Goal: Task Accomplishment & Management: Manage account settings

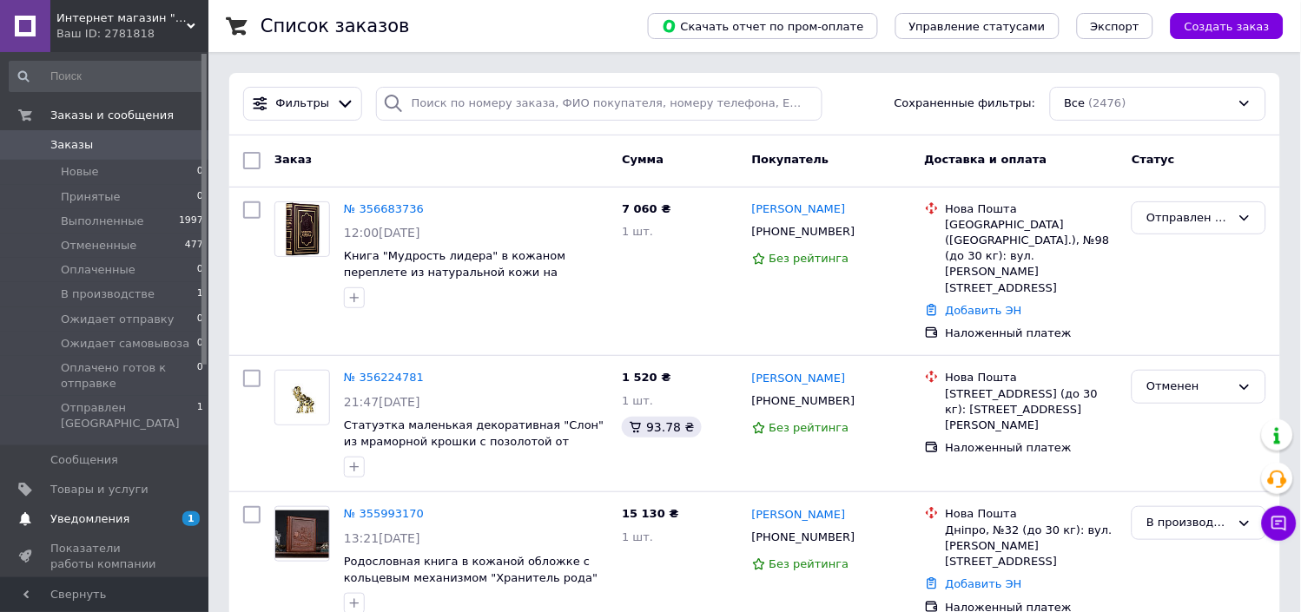
click at [101, 514] on span "Уведомления" at bounding box center [89, 519] width 79 height 16
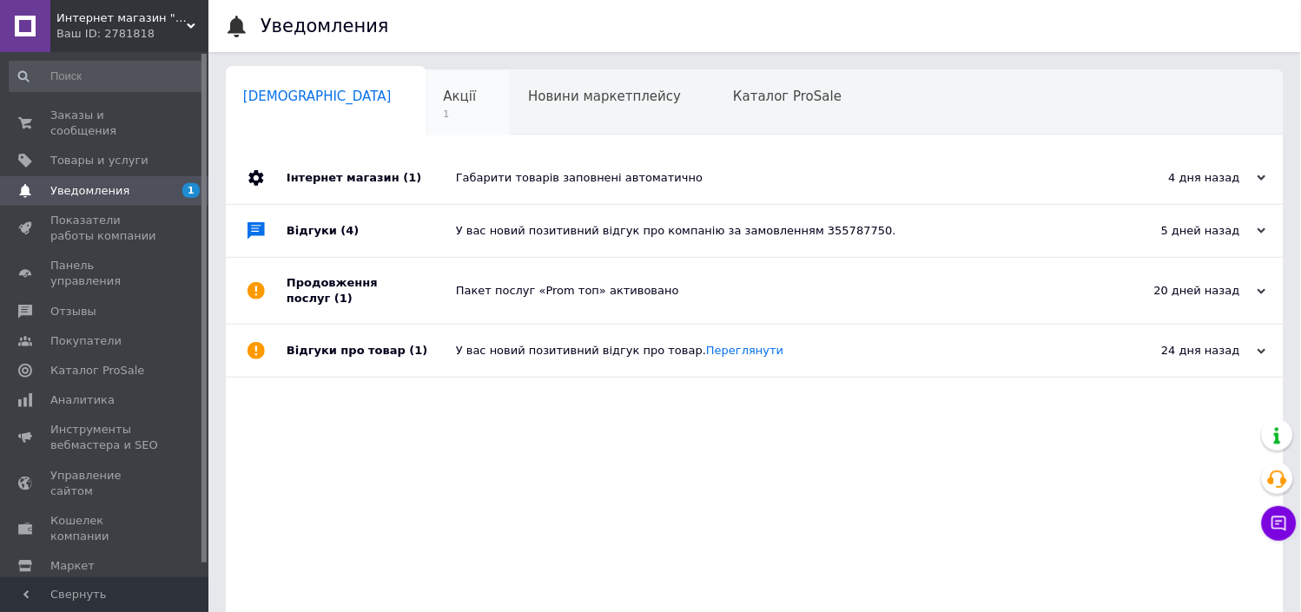
click at [444, 115] on span "1" at bounding box center [460, 114] width 33 height 13
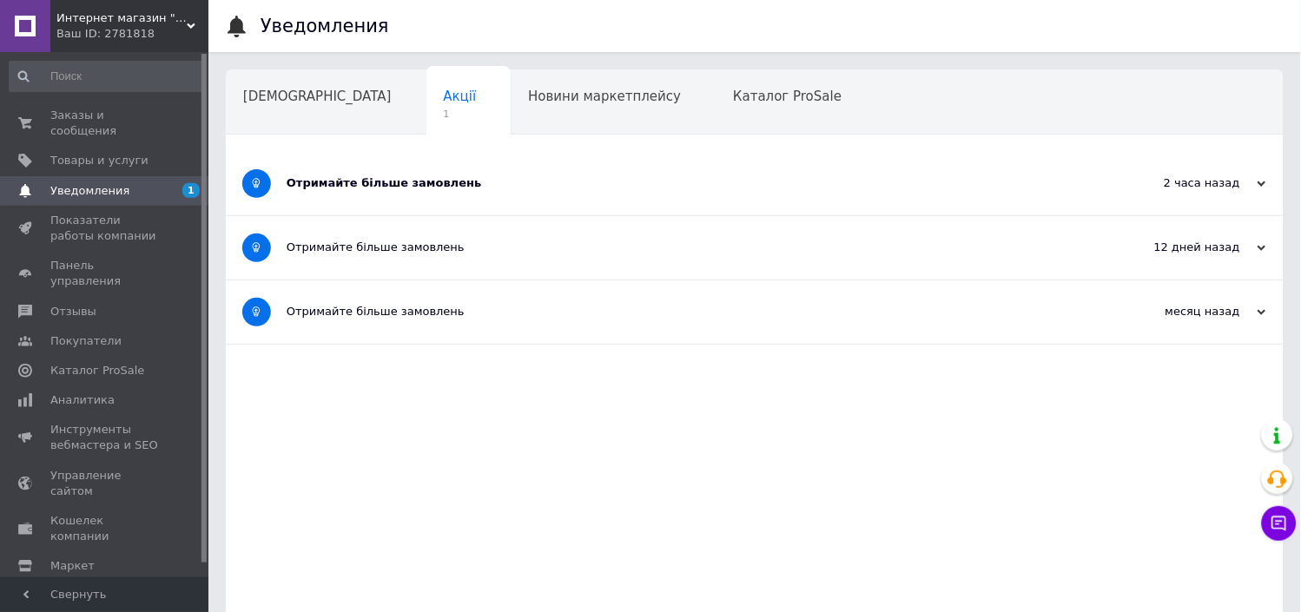
click at [408, 183] on div "Отримайте більше замовлень" at bounding box center [690, 183] width 806 height 16
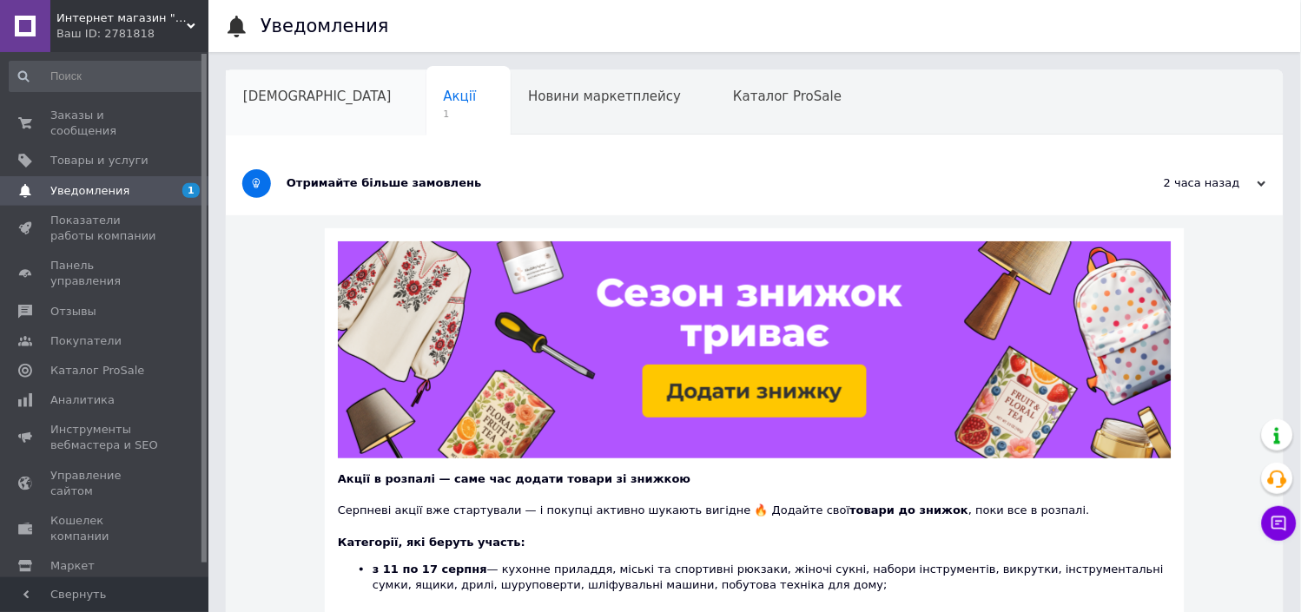
click at [288, 94] on span "[DEMOGRAPHIC_DATA]" at bounding box center [317, 97] width 148 height 16
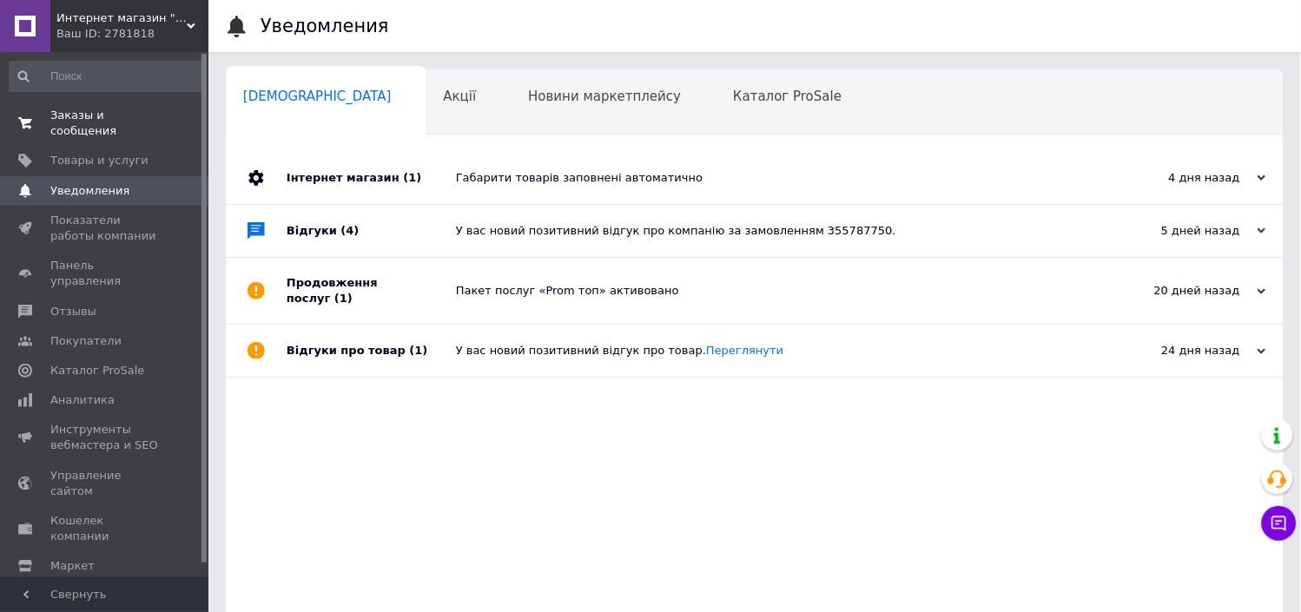
click at [118, 114] on span "Заказы и сообщения" at bounding box center [105, 123] width 110 height 31
